Goal: Task Accomplishment & Management: Use online tool/utility

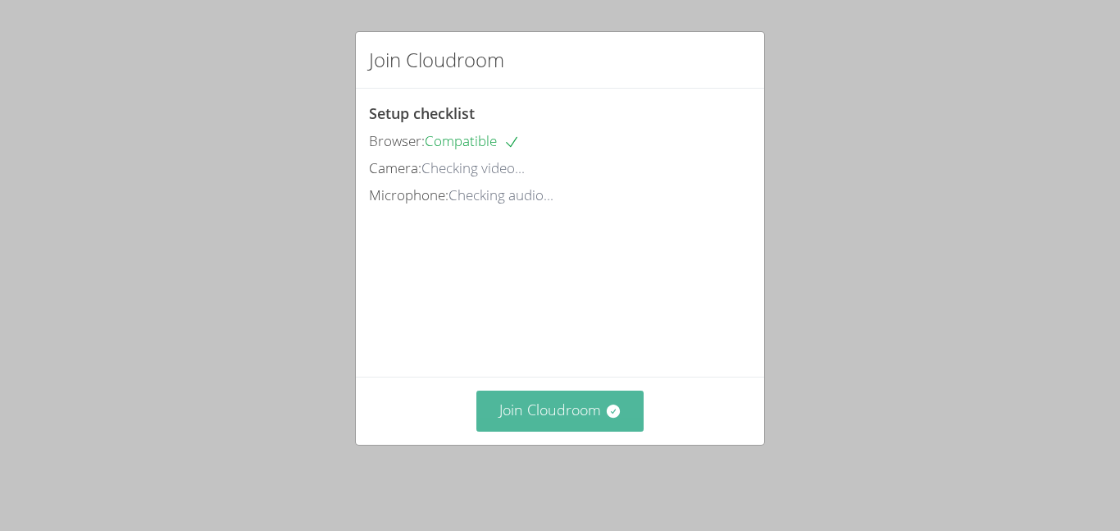
click at [616, 430] on button "Join Cloudroom" at bounding box center [560, 410] width 168 height 40
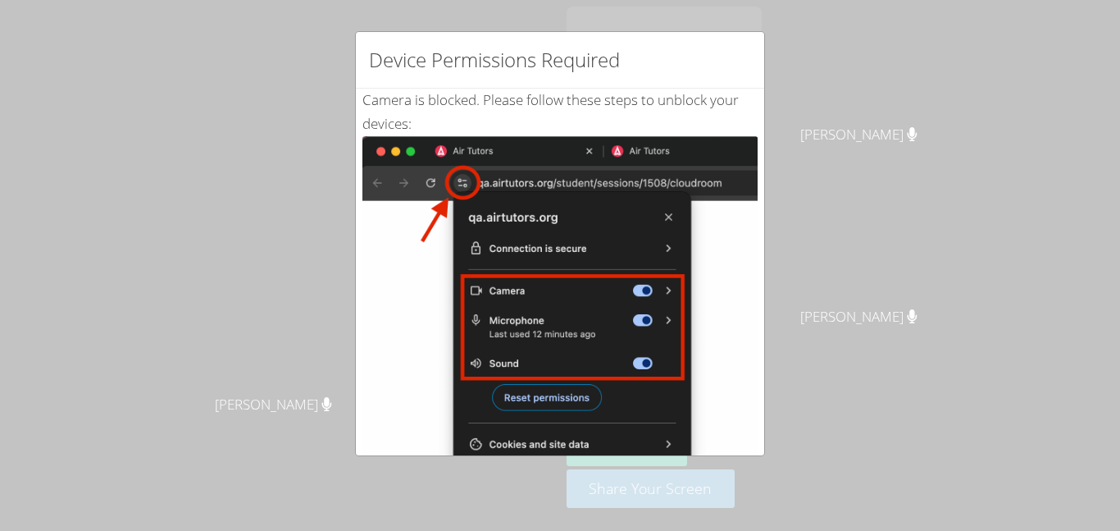
click at [845, 163] on div "Device Permissions Required Camera is blocked . Please follow these steps to un…" at bounding box center [560, 265] width 1120 height 531
click at [758, 52] on div "Device Permissions Required" at bounding box center [560, 60] width 408 height 57
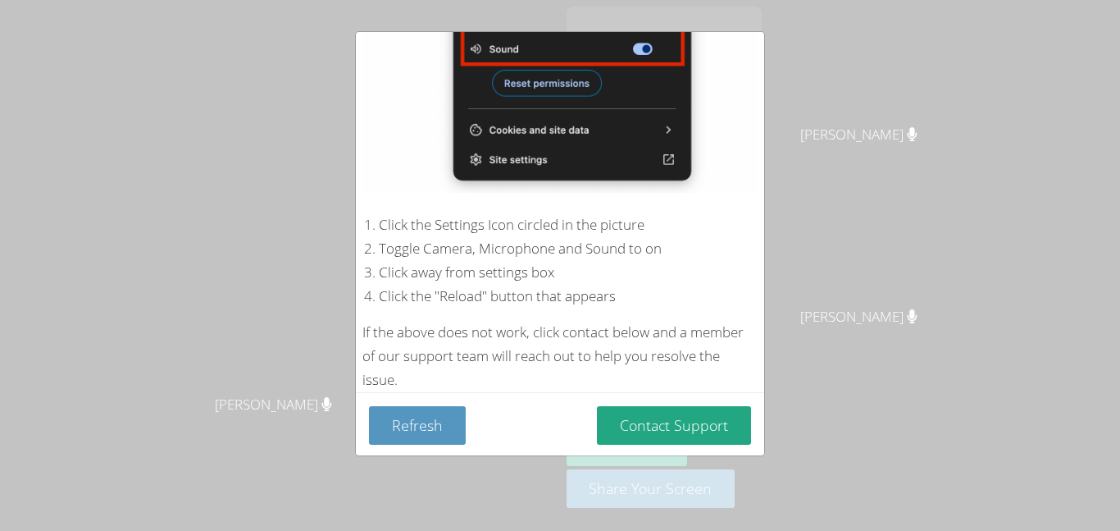
scroll to position [317, 0]
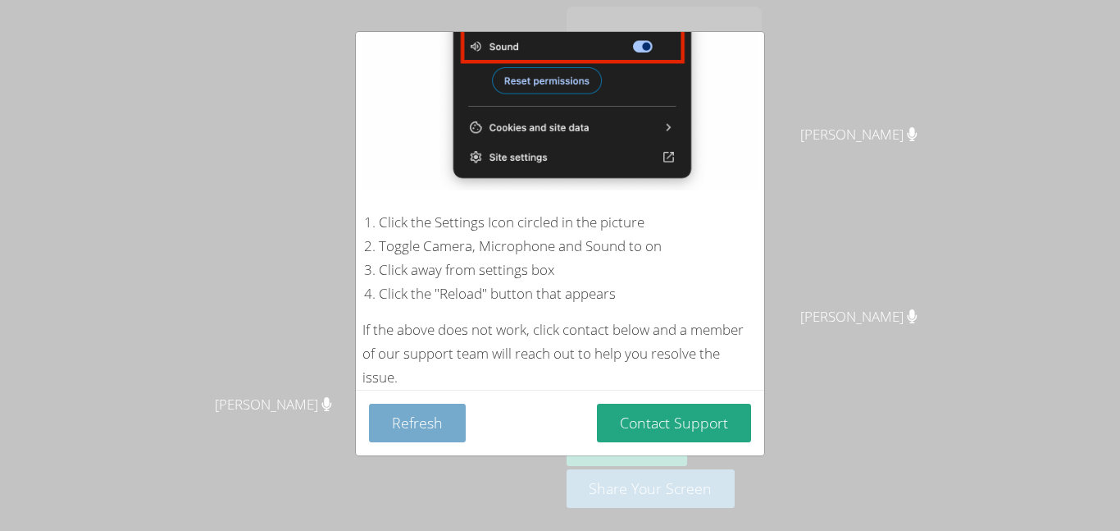
click at [433, 435] on button "Refresh" at bounding box center [417, 422] width 97 height 39
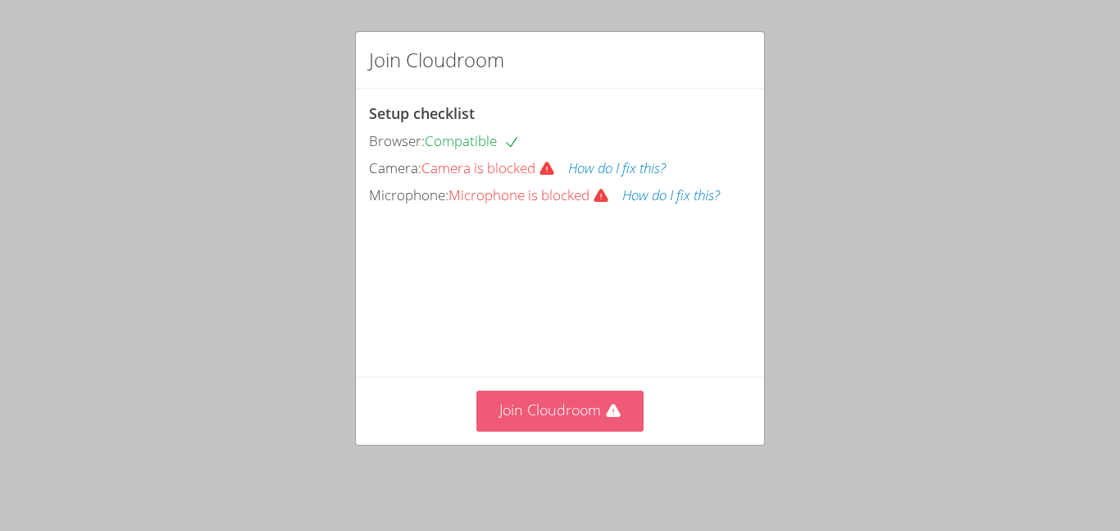
click at [574, 429] on button "Join Cloudroom" at bounding box center [560, 410] width 168 height 40
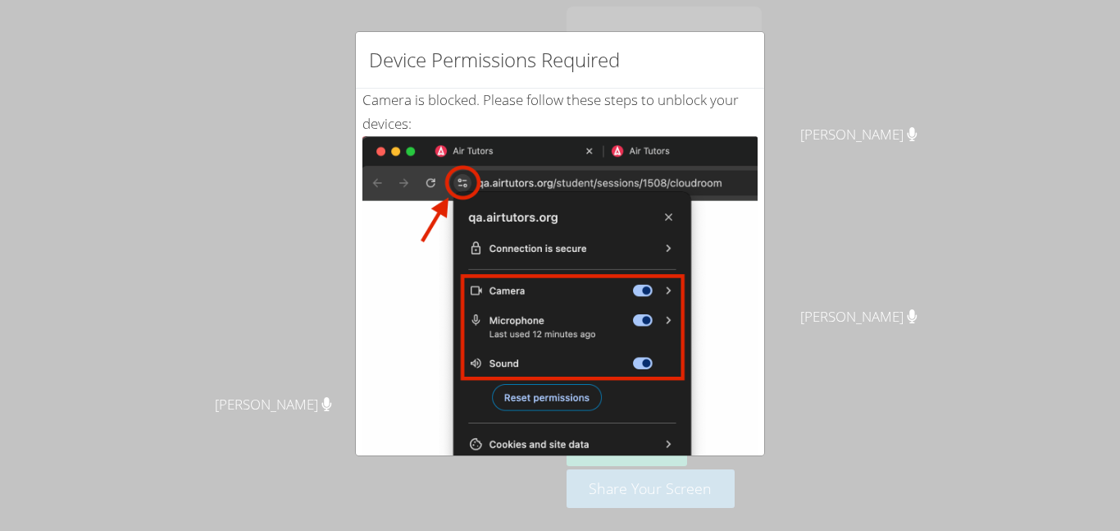
click at [840, 221] on div "Device Permissions Required Camera is blocked . Please follow these steps to un…" at bounding box center [560, 265] width 1120 height 531
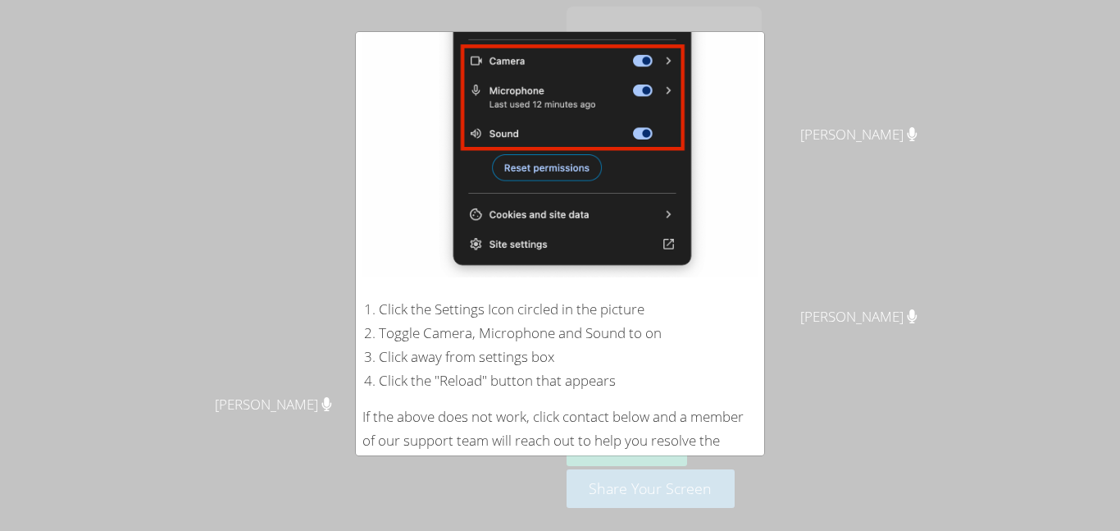
scroll to position [317, 0]
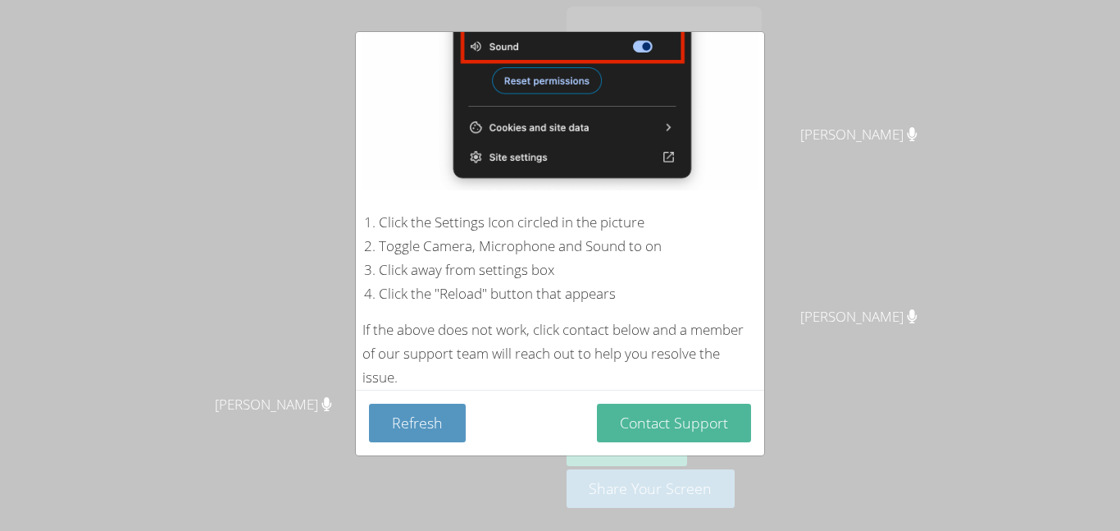
click at [727, 436] on button "Contact Support" at bounding box center [674, 422] width 154 height 39
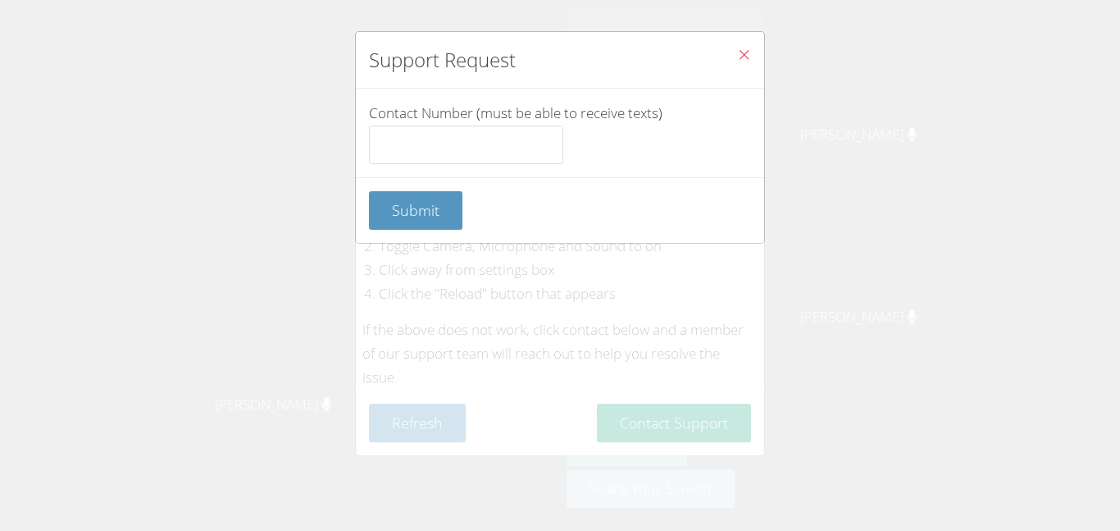
click at [747, 48] on icon "Close" at bounding box center [744, 55] width 14 height 14
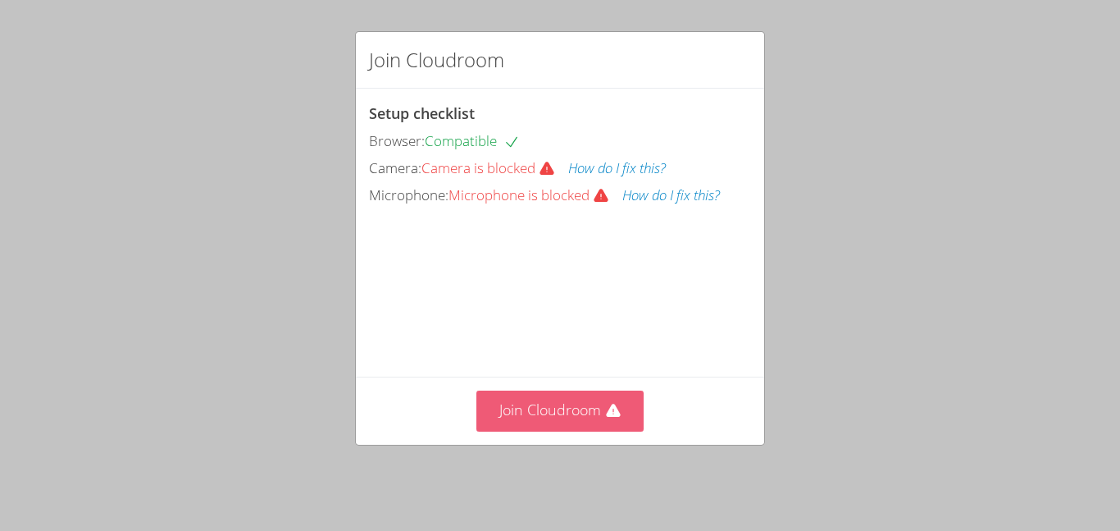
click at [587, 430] on button "Join Cloudroom" at bounding box center [560, 410] width 168 height 40
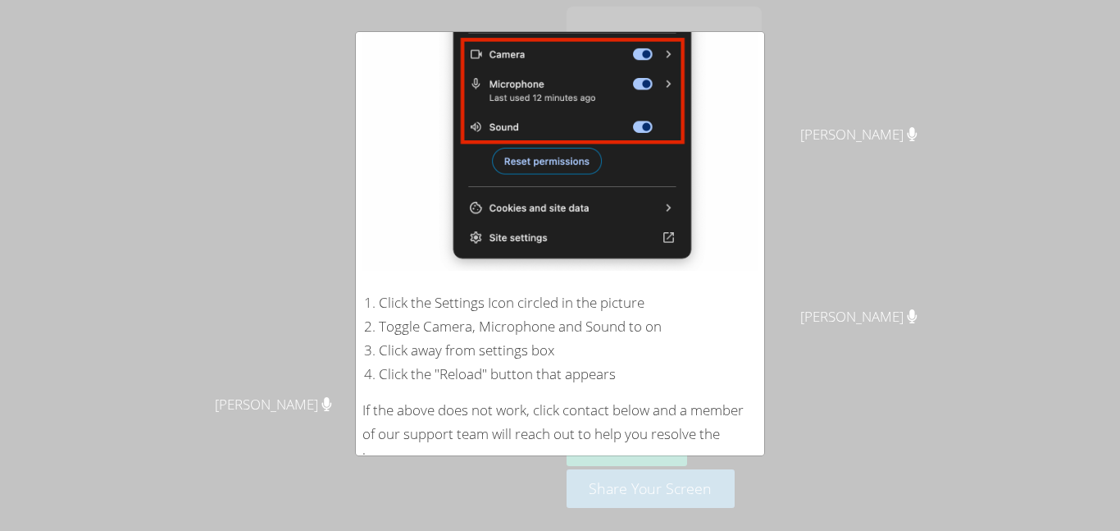
scroll to position [317, 0]
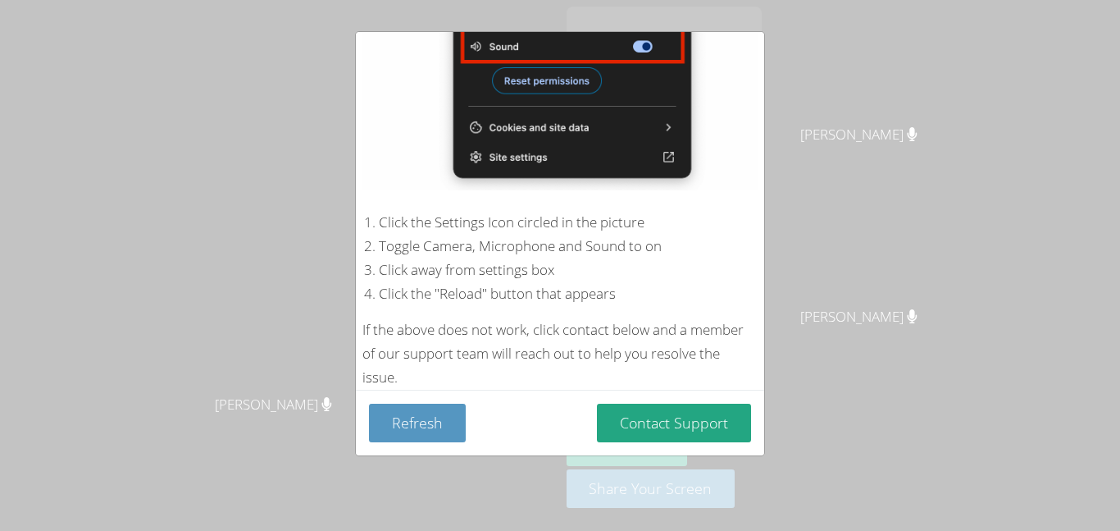
click at [458, 247] on li "Toggle Camera, Microphone and Sound to on" at bounding box center [568, 247] width 379 height 24
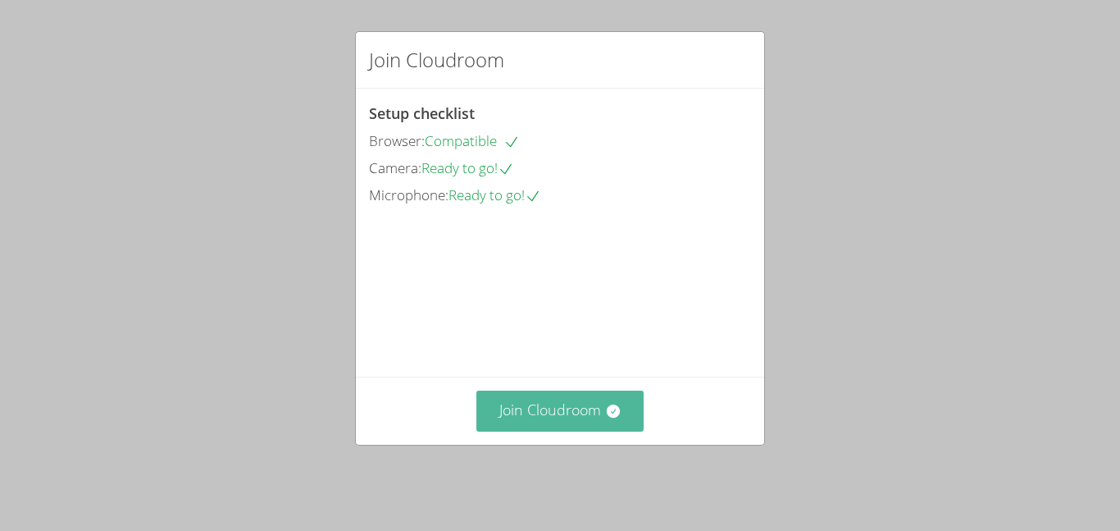
click at [558, 430] on button "Join Cloudroom" at bounding box center [560, 410] width 168 height 40
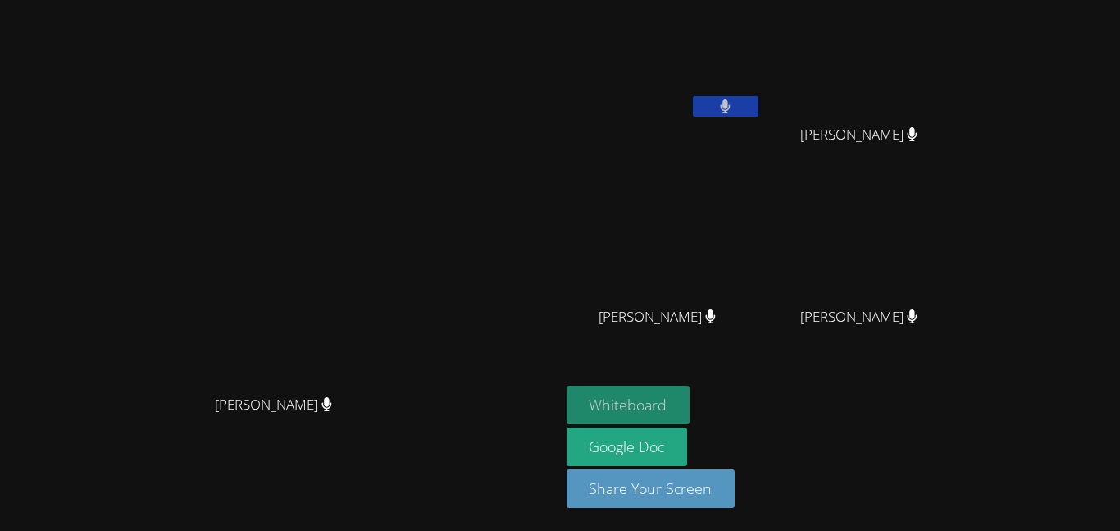
click at [690, 403] on button "Whiteboard" at bounding box center [629, 404] width 124 height 39
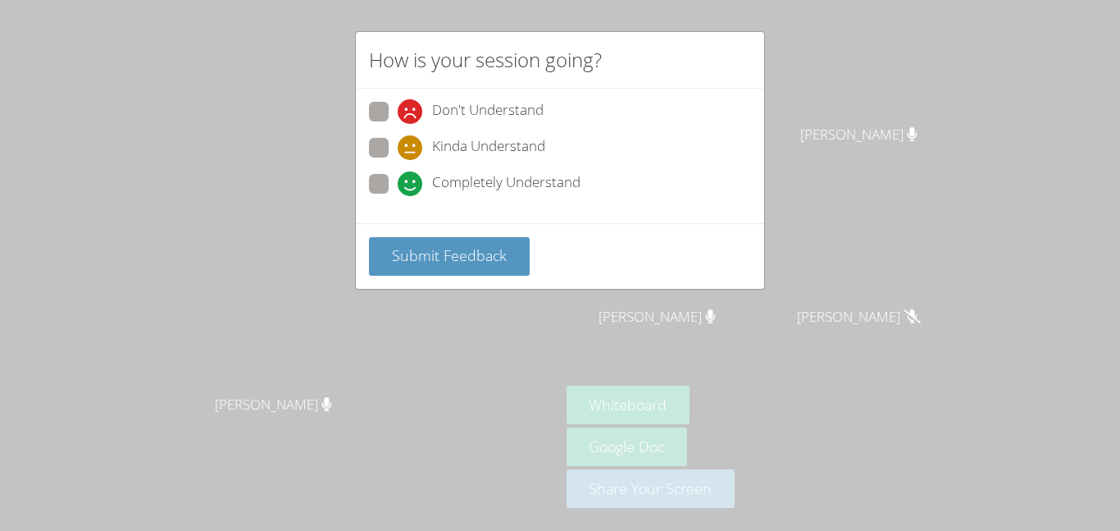
click at [403, 182] on icon at bounding box center [410, 183] width 25 height 25
click at [403, 182] on input "Completely Understand" at bounding box center [405, 181] width 14 height 14
radio input "true"
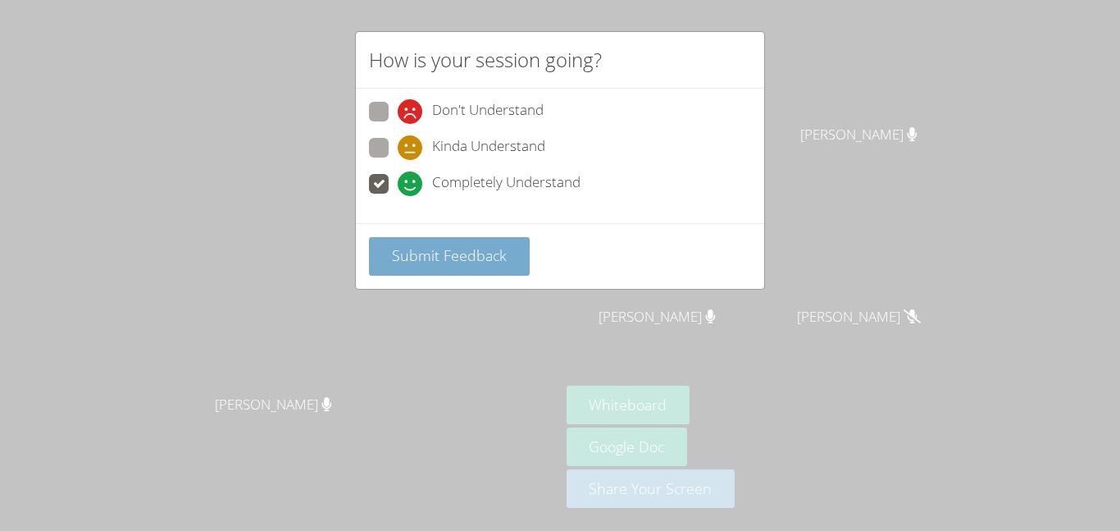
click at [497, 257] on span "Submit Feedback" at bounding box center [449, 255] width 115 height 20
